Goal: Navigation & Orientation: Find specific page/section

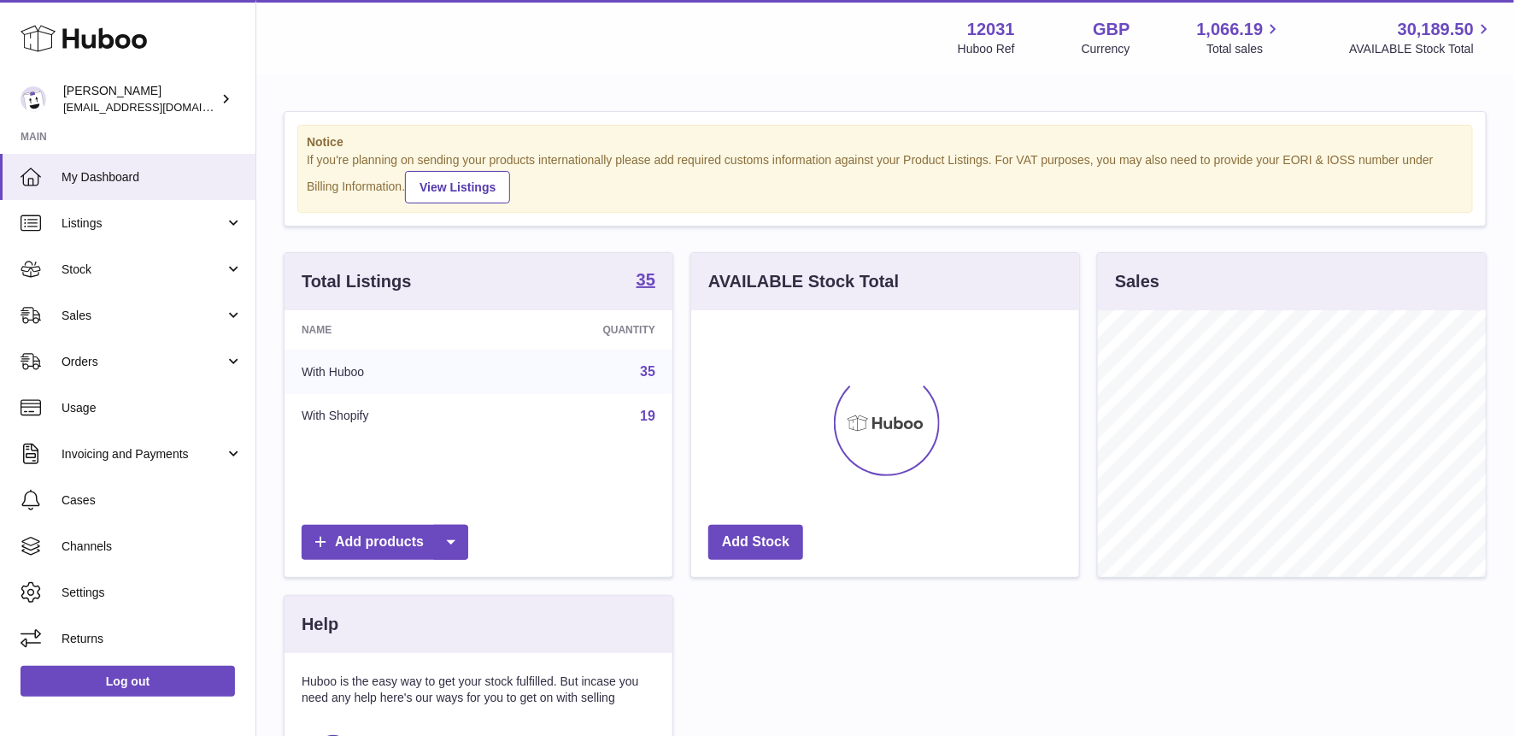
scroll to position [266, 389]
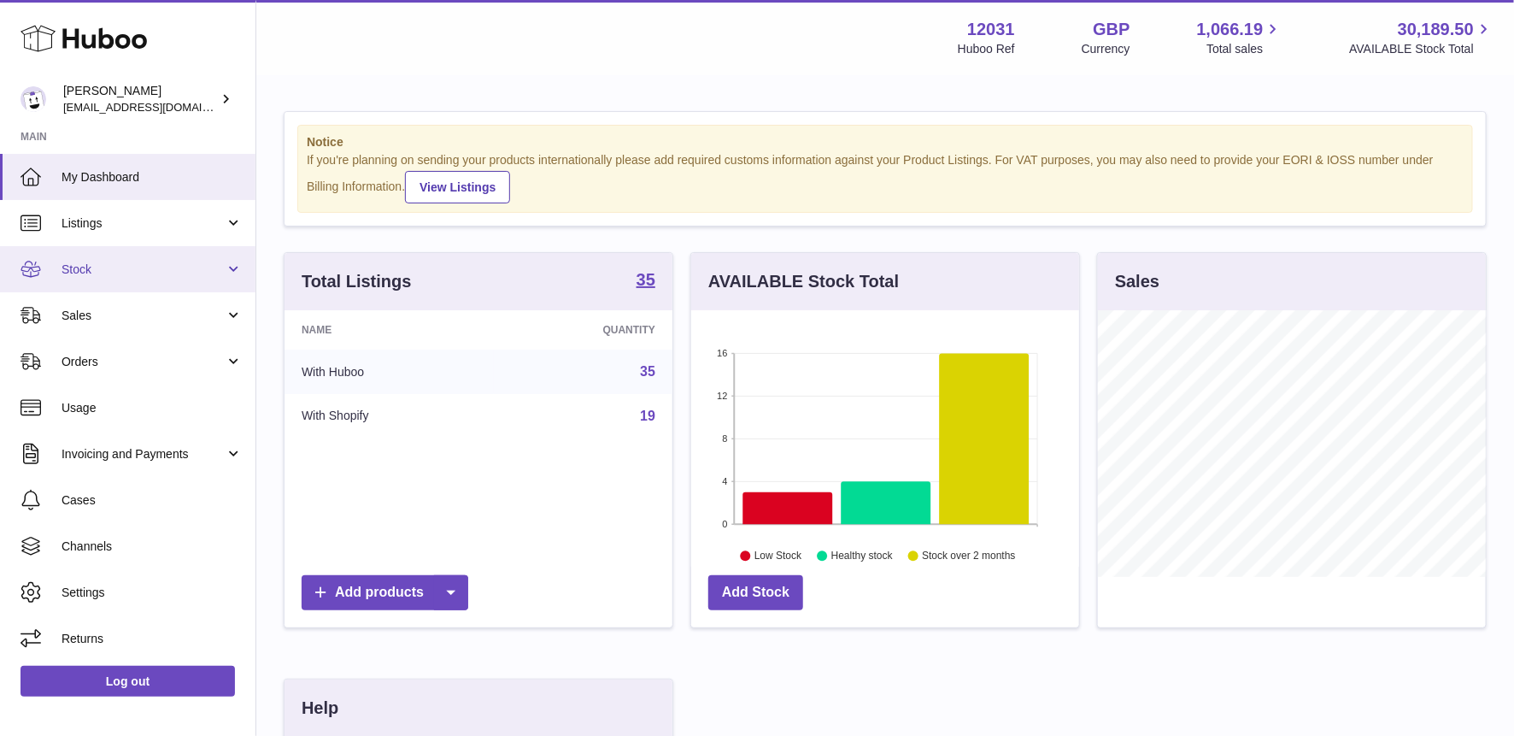
click at [99, 265] on span "Stock" at bounding box center [143, 270] width 163 height 16
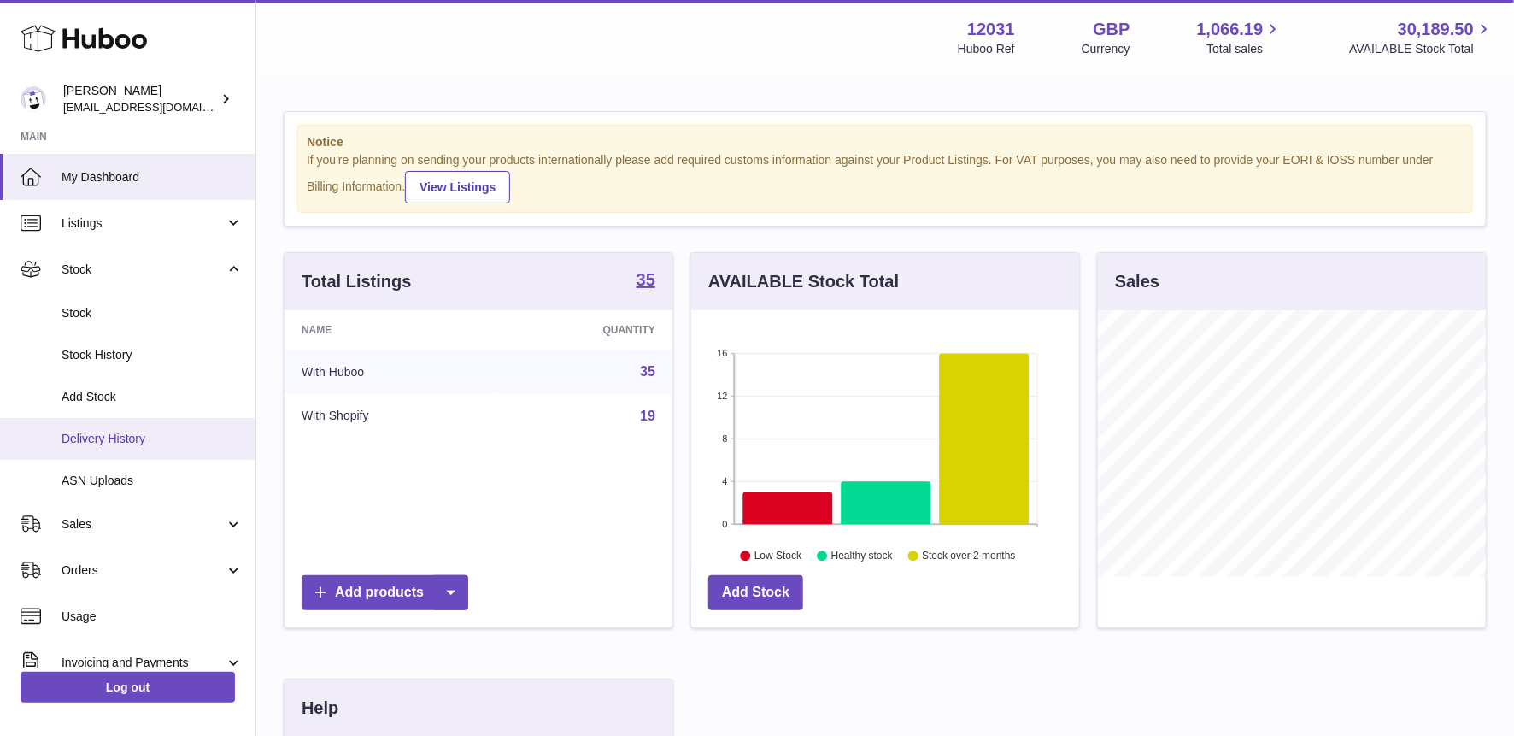
click at [95, 448] on link "Delivery History" at bounding box center [128, 439] width 256 height 42
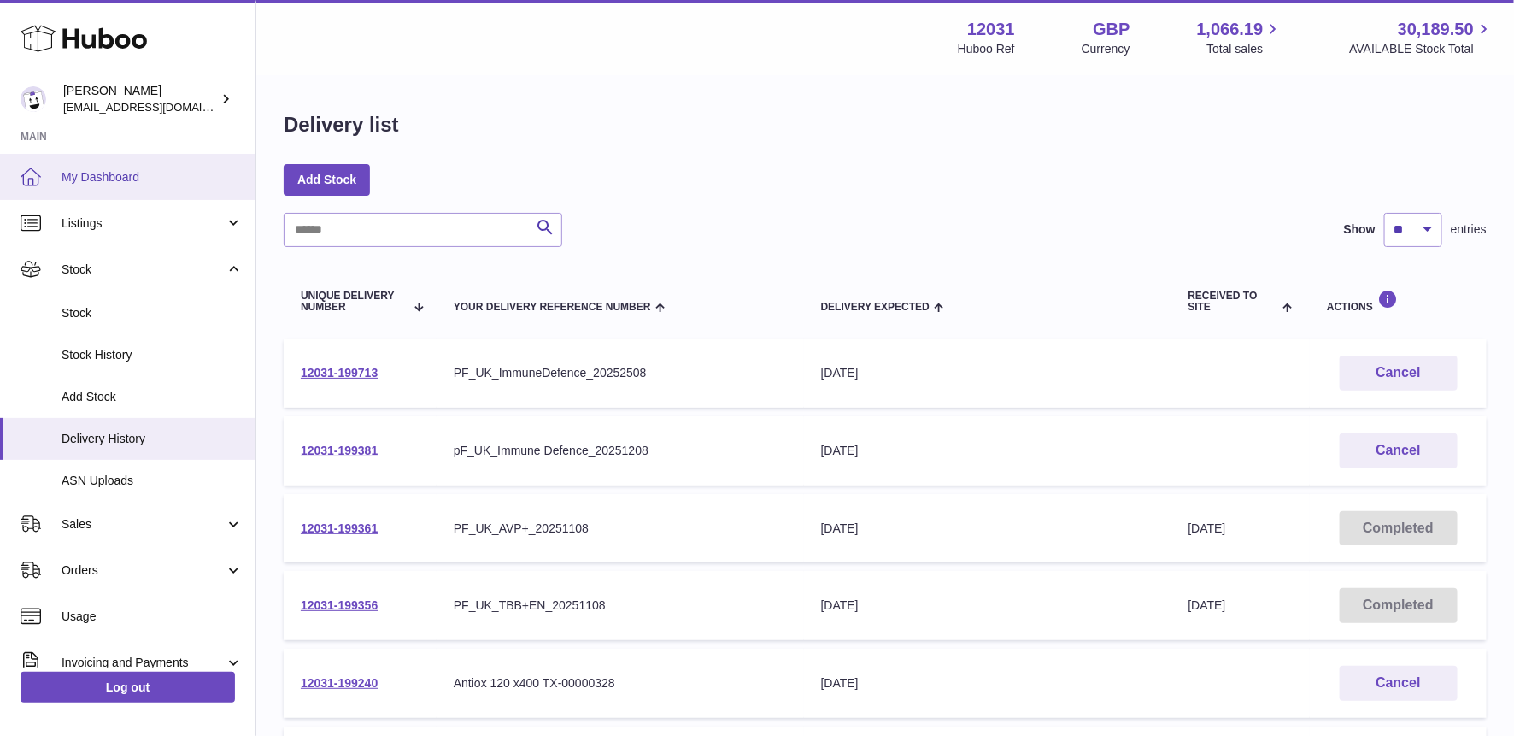
click at [139, 179] on span "My Dashboard" at bounding box center [152, 177] width 181 height 16
